Goal: Transaction & Acquisition: Purchase product/service

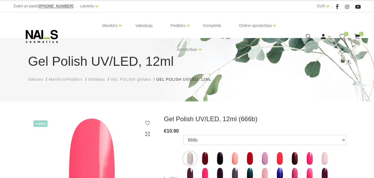
select select "4110"
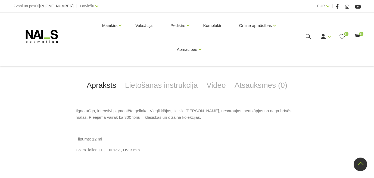
scroll to position [263, 0]
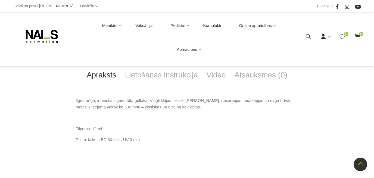
click at [193, 141] on p "Polim. laiks: LED 30 sek., UV 3 min" at bounding box center [187, 139] width 223 height 7
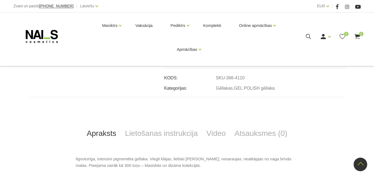
scroll to position [0, 0]
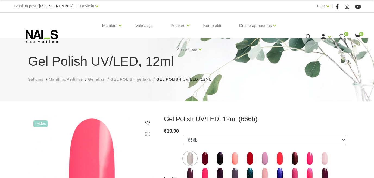
click at [307, 37] on icon at bounding box center [308, 36] width 7 height 7
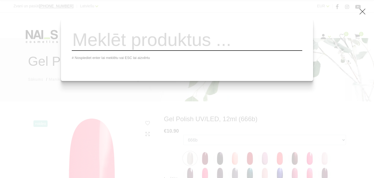
click at [219, 47] on input "search" at bounding box center [187, 40] width 231 height 22
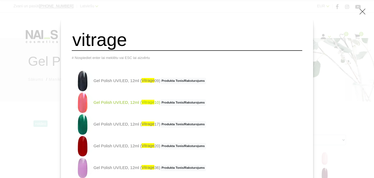
type input "vitrage"
click at [129, 104] on link "Gel Polish UV/LED, 12ml ( vitrage 10) Produkta Tonis/Raksturojums" at bounding box center [139, 103] width 134 height 22
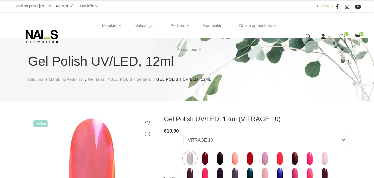
select select "5418"
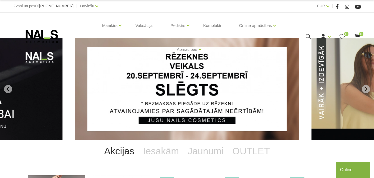
click at [305, 35] on icon at bounding box center [308, 36] width 7 height 7
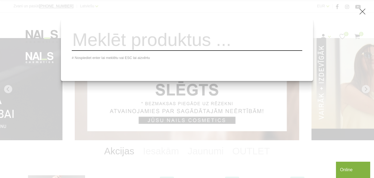
click at [232, 45] on input "search" at bounding box center [187, 40] width 231 height 22
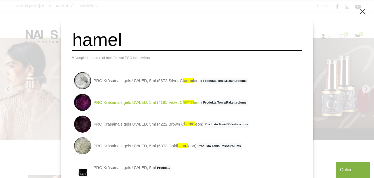
type input "hamel"
click at [147, 105] on link "PRO Krāsainais gels UV/LED, 5ml (4185 Violet C hamel eon) Produkta Tonis/Rakstu…" at bounding box center [160, 103] width 176 height 22
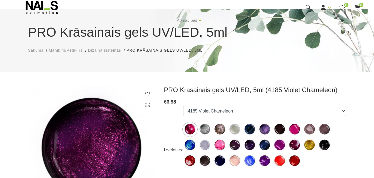
scroll to position [58, 0]
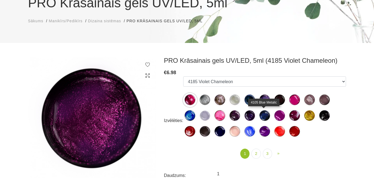
click at [267, 115] on img at bounding box center [265, 116] width 14 height 14
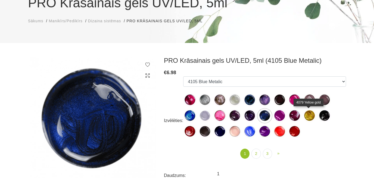
click at [310, 116] on img at bounding box center [310, 116] width 14 height 14
select select "550"
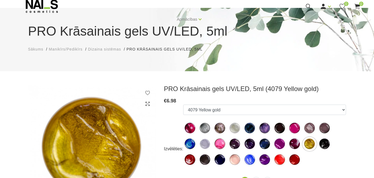
scroll to position [0, 0]
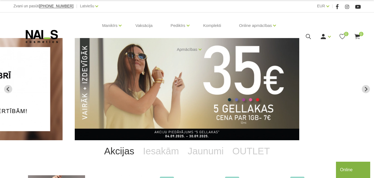
click at [308, 35] on use at bounding box center [308, 36] width 5 height 5
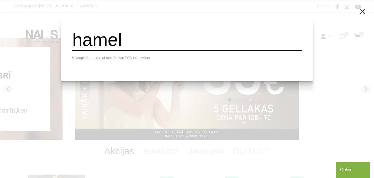
click at [151, 42] on input "hamel" at bounding box center [187, 40] width 231 height 22
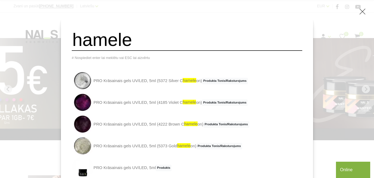
drag, startPoint x: 148, startPoint y: 40, endPoint x: 84, endPoint y: 42, distance: 63.6
click at [84, 42] on input "hamele" at bounding box center [187, 40] width 231 height 22
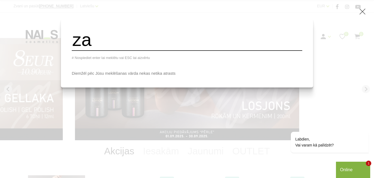
type input "z"
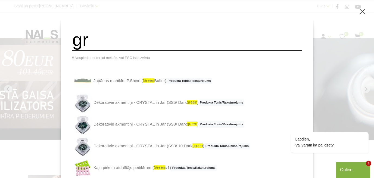
type input "g"
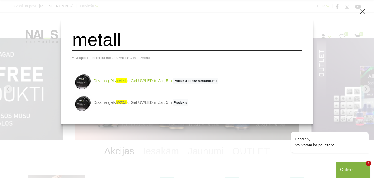
type input "metall"
click at [144, 82] on link "Dizaina gēls metall ic Gel UV/LED in Jar, 5ml Produkta Tonis/Raksturojums" at bounding box center [145, 81] width 147 height 22
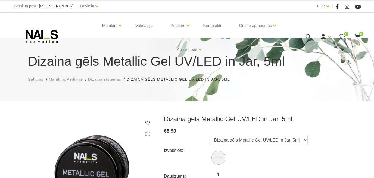
click at [312, 38] on div "Ienākt Reģistrēties 0 0" at bounding box center [325, 36] width 69 height 7
click at [308, 36] on icon at bounding box center [308, 36] width 7 height 7
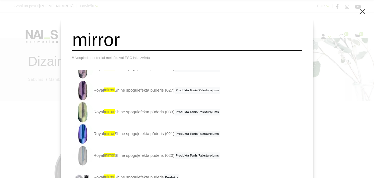
scroll to position [16, 0]
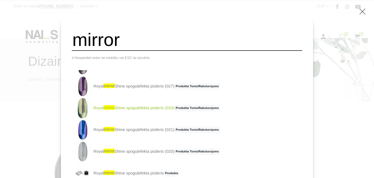
type input "mirror"
click at [109, 111] on link "Royal mirror Shine spoguļefekta pūderis (033) Produkta Tonis/Raksturojums" at bounding box center [146, 108] width 148 height 22
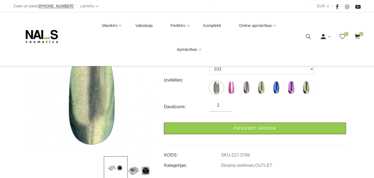
scroll to position [58, 0]
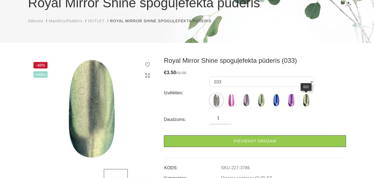
click at [306, 102] on img at bounding box center [306, 101] width 14 height 14
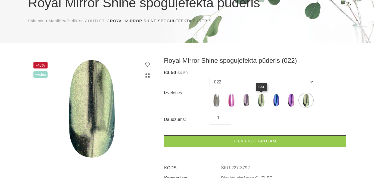
click at [264, 99] on img at bounding box center [261, 101] width 14 height 14
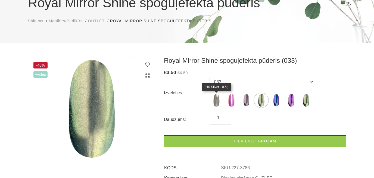
click at [219, 101] on img at bounding box center [217, 101] width 14 height 14
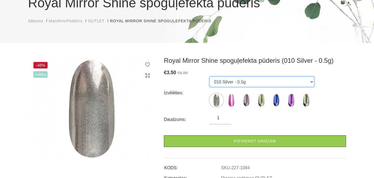
click at [210, 77] on select "010 Silver - 0.5g 050 Pearl - 0.5g 024 033 021 026 022" at bounding box center [262, 82] width 105 height 10
click at [345, 91] on div "Izvēlēties: 010 Silver - 0.5g 050 Pearl - 0.5g 024 033 021 026 022" at bounding box center [255, 93] width 182 height 33
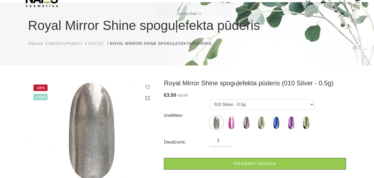
scroll to position [51, 0]
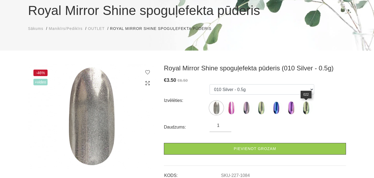
click at [308, 110] on img at bounding box center [306, 108] width 14 height 14
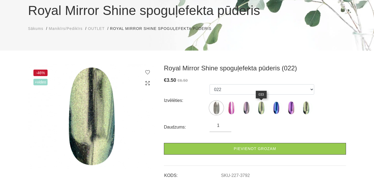
click at [258, 109] on img at bounding box center [261, 108] width 14 height 14
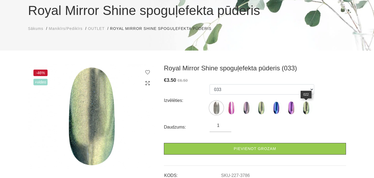
click at [308, 108] on img at bounding box center [306, 108] width 14 height 14
select select "3792"
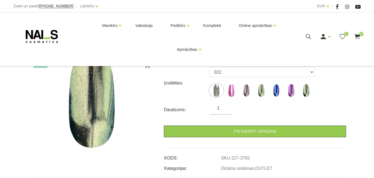
scroll to position [139, 0]
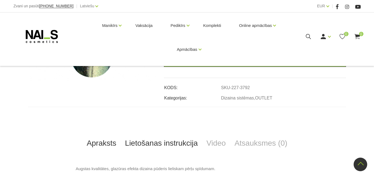
click at [163, 142] on link "Lietošanas instrukcija" at bounding box center [162, 143] width 82 height 18
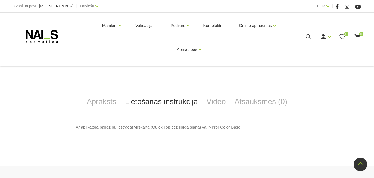
scroll to position [197, 0]
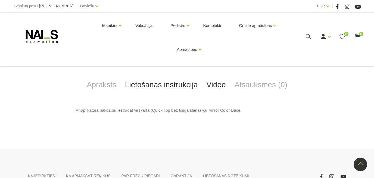
click at [212, 83] on link "Video" at bounding box center [216, 85] width 28 height 18
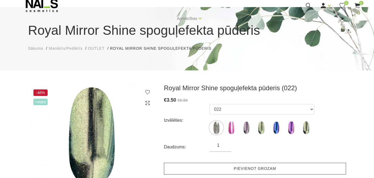
scroll to position [30, 0]
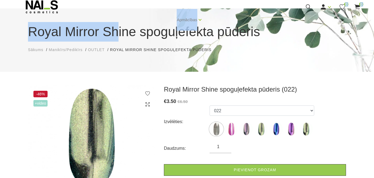
drag, startPoint x: 64, startPoint y: 30, endPoint x: 116, endPoint y: 39, distance: 53.0
click at [116, 39] on body "Zvani un pasūti +37120446646 | Latviešu Latviešu Russian English EUR EUR | Mani…" at bounding box center [187, 59] width 374 height 178
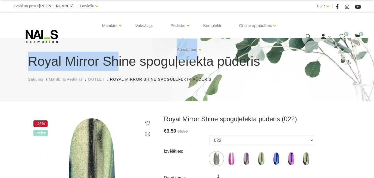
click at [317, 21] on div "Manikīrs Gēllakas Bāzes, topi un praimeri Gēlu sistēmas Dizaina sistēmas Dažādi…" at bounding box center [186, 37] width 347 height 48
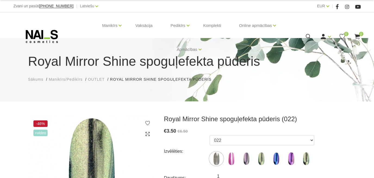
click at [306, 39] on icon at bounding box center [308, 36] width 7 height 7
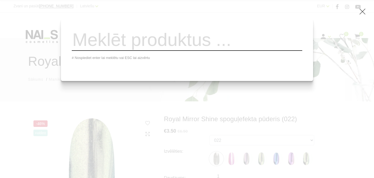
drag, startPoint x: 249, startPoint y: 46, endPoint x: 253, endPoint y: 42, distance: 5.4
click at [249, 45] on input "search" at bounding box center [187, 40] width 231 height 22
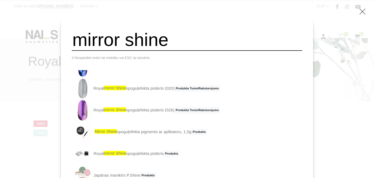
scroll to position [82, 0]
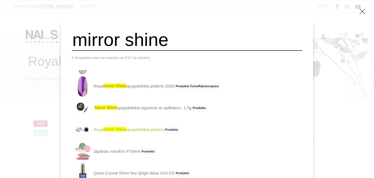
type input "mirror shine"
click at [135, 132] on link "Royal mirror shine spoguļefekta pūderis Produkts" at bounding box center [126, 130] width 108 height 22
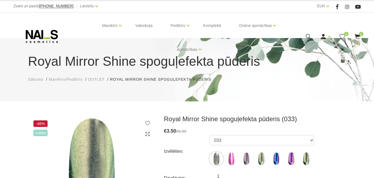
select select "3786"
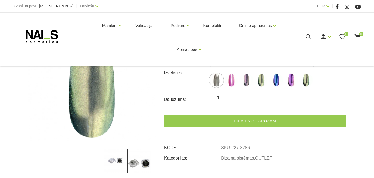
scroll to position [88, 0]
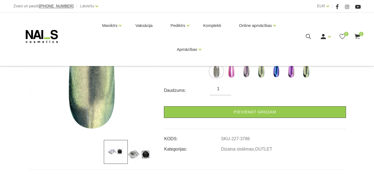
click at [133, 156] on img at bounding box center [140, 152] width 24 height 24
click at [146, 154] on img at bounding box center [140, 152] width 24 height 24
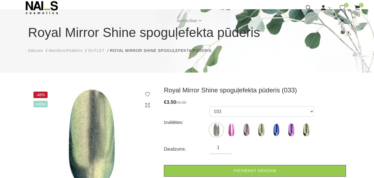
scroll to position [29, 0]
